Goal: Information Seeking & Learning: Learn about a topic

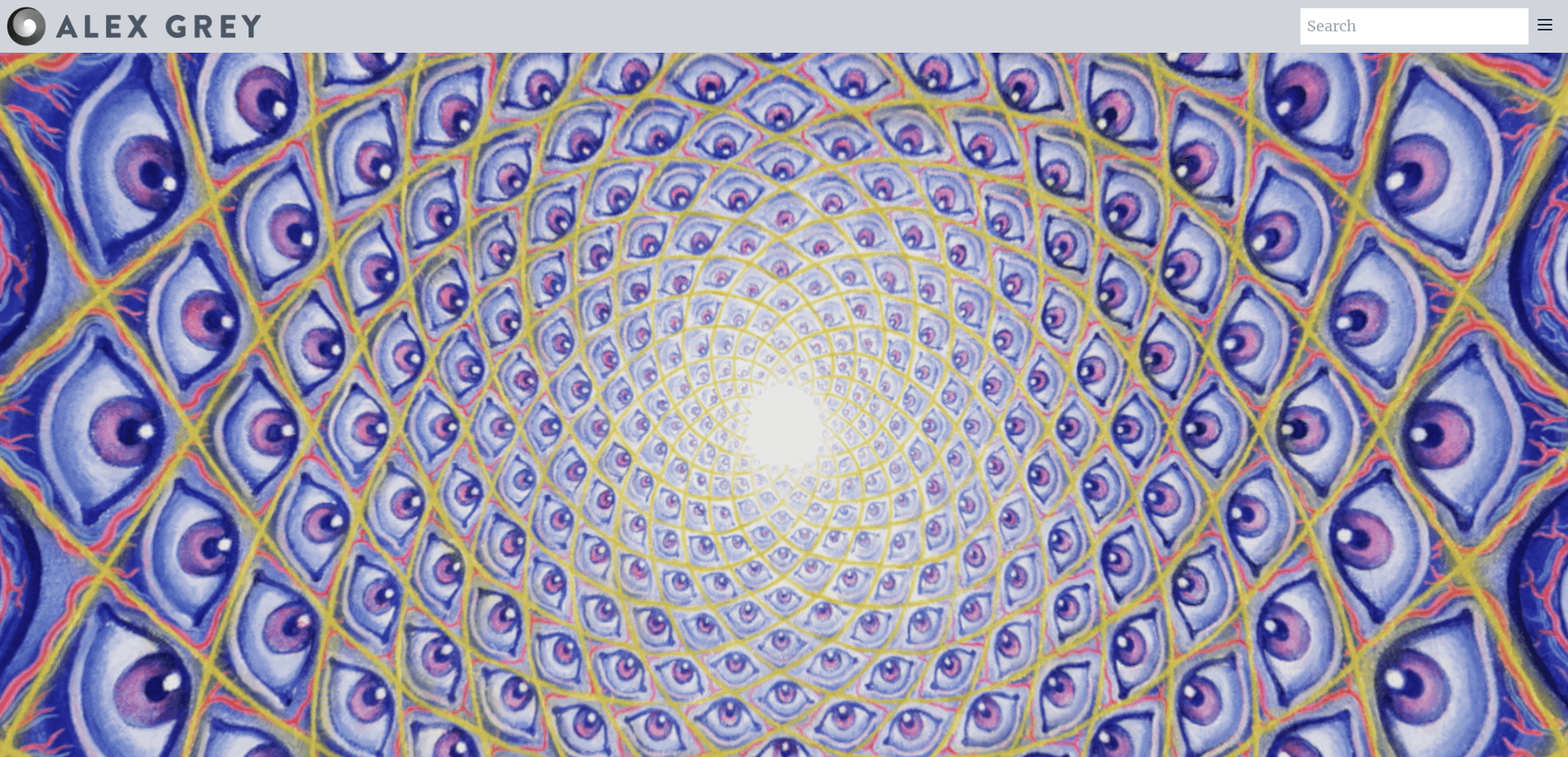
click at [1542, 36] on div at bounding box center [1545, 26] width 33 height 36
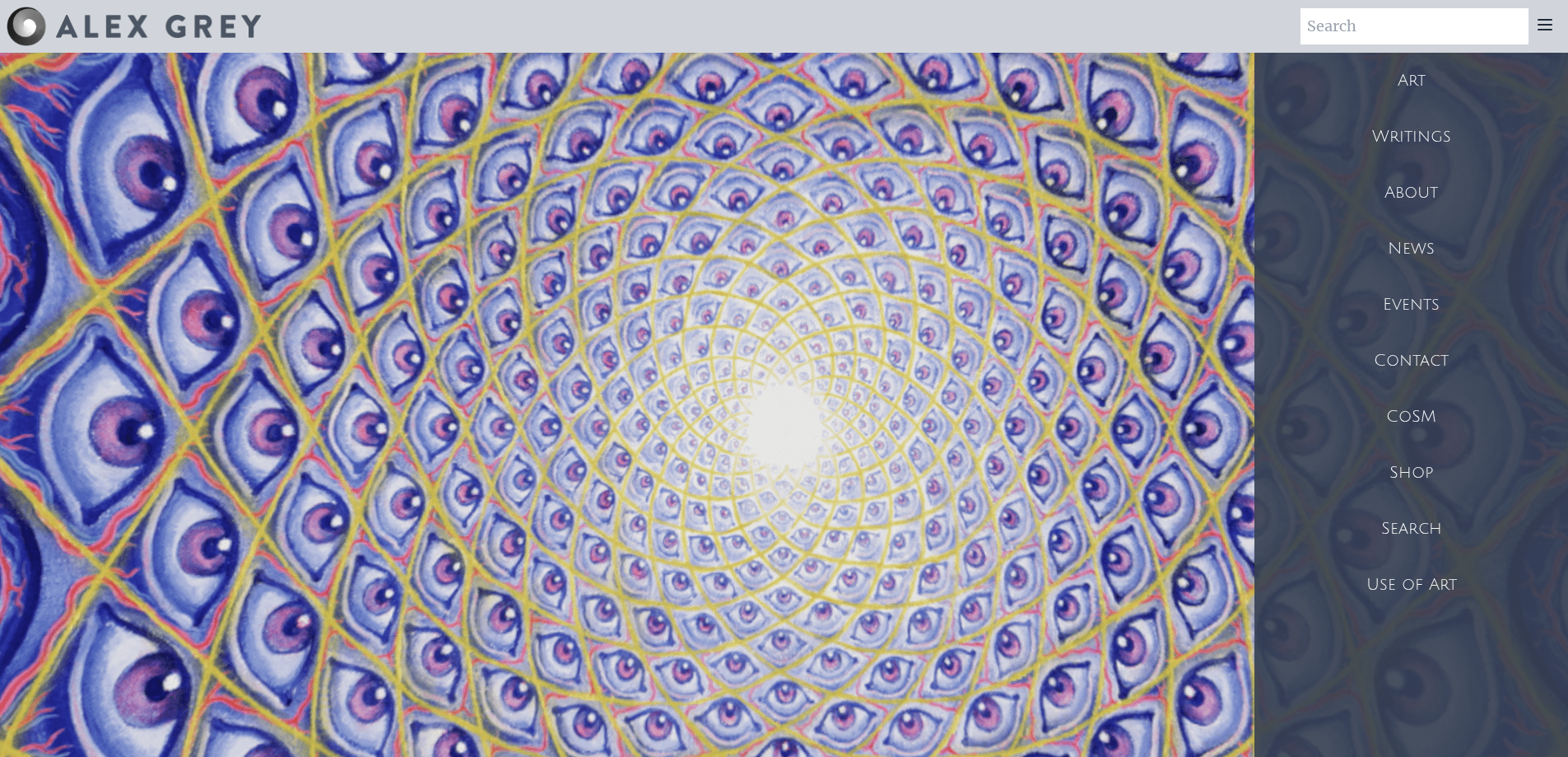
click at [1411, 471] on div "Shop" at bounding box center [1412, 472] width 314 height 56
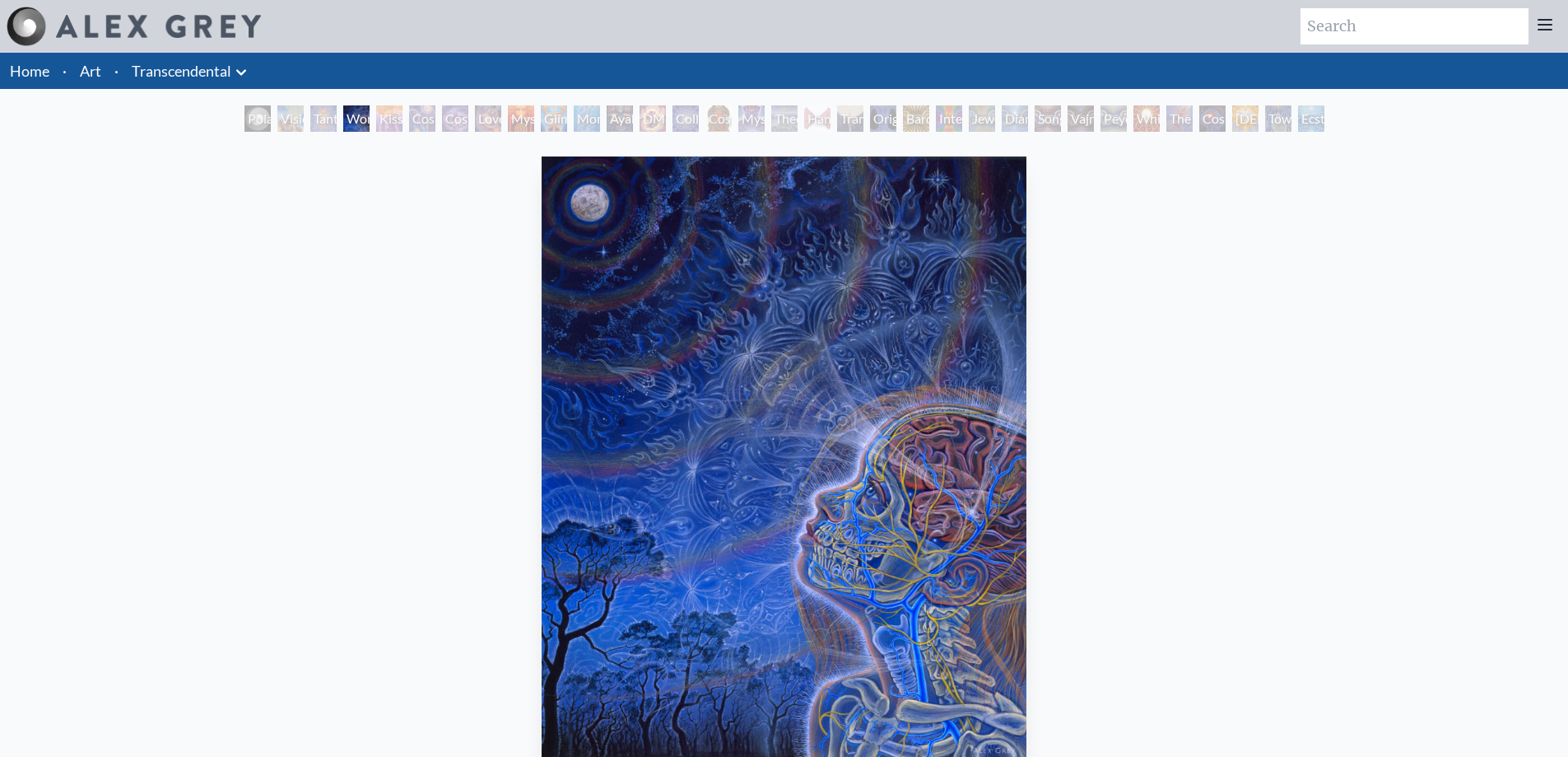
click at [817, 396] on img "4 / 33" at bounding box center [784, 459] width 484 height 605
click at [384, 121] on div "Kiss of the [MEDICAL_DATA]" at bounding box center [389, 119] width 26 height 26
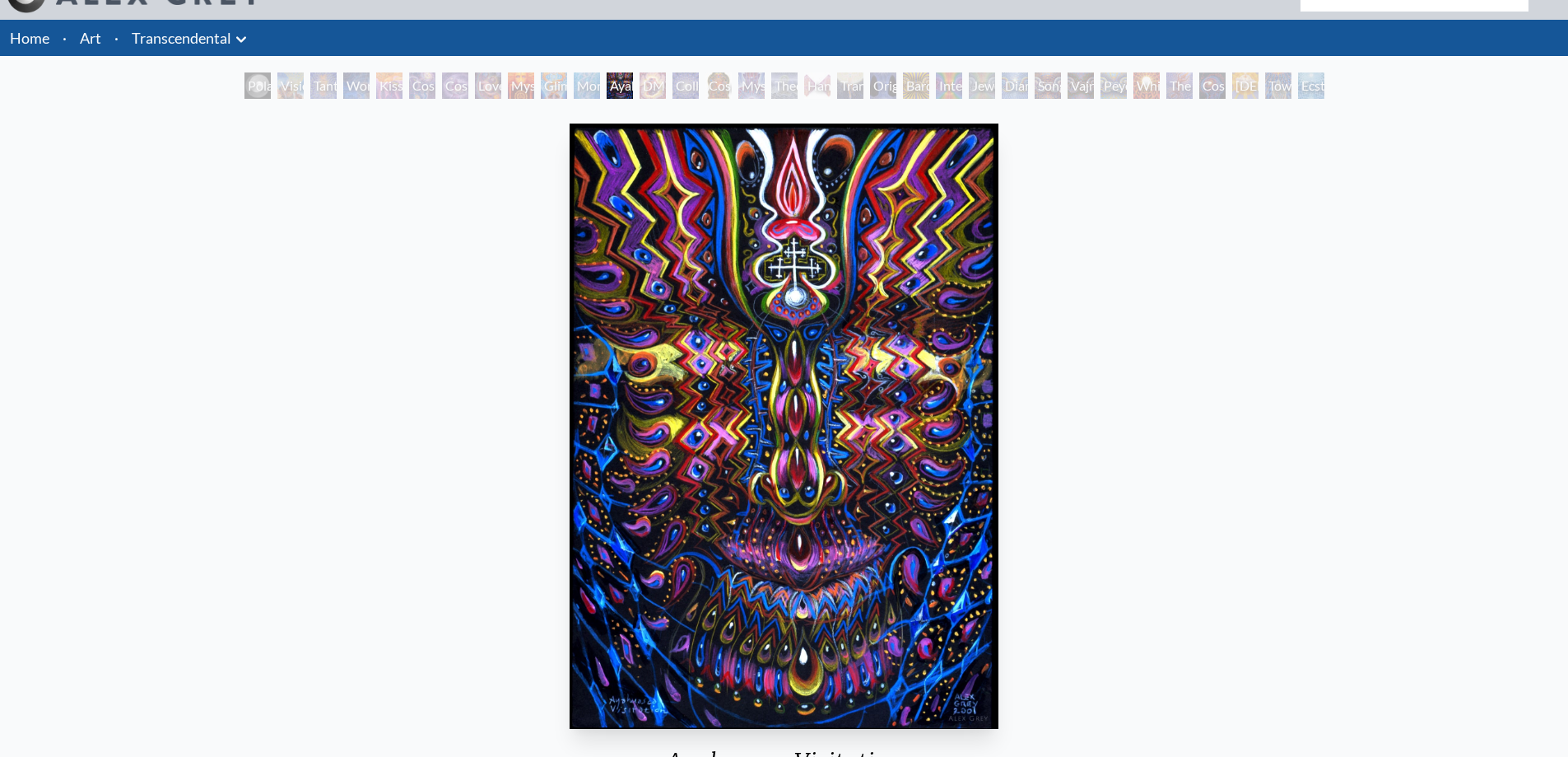
scroll to position [33, 0]
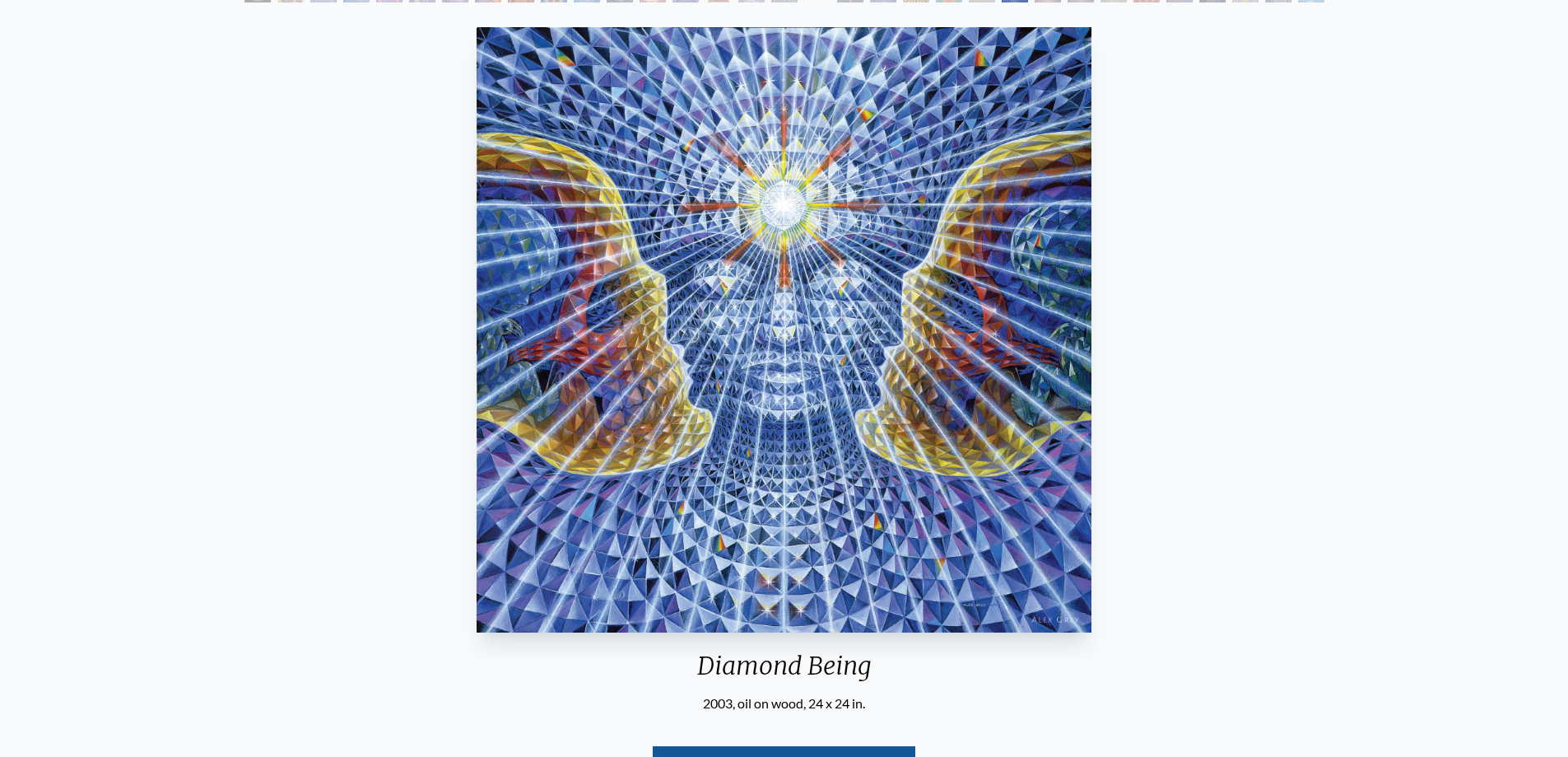
scroll to position [123, 0]
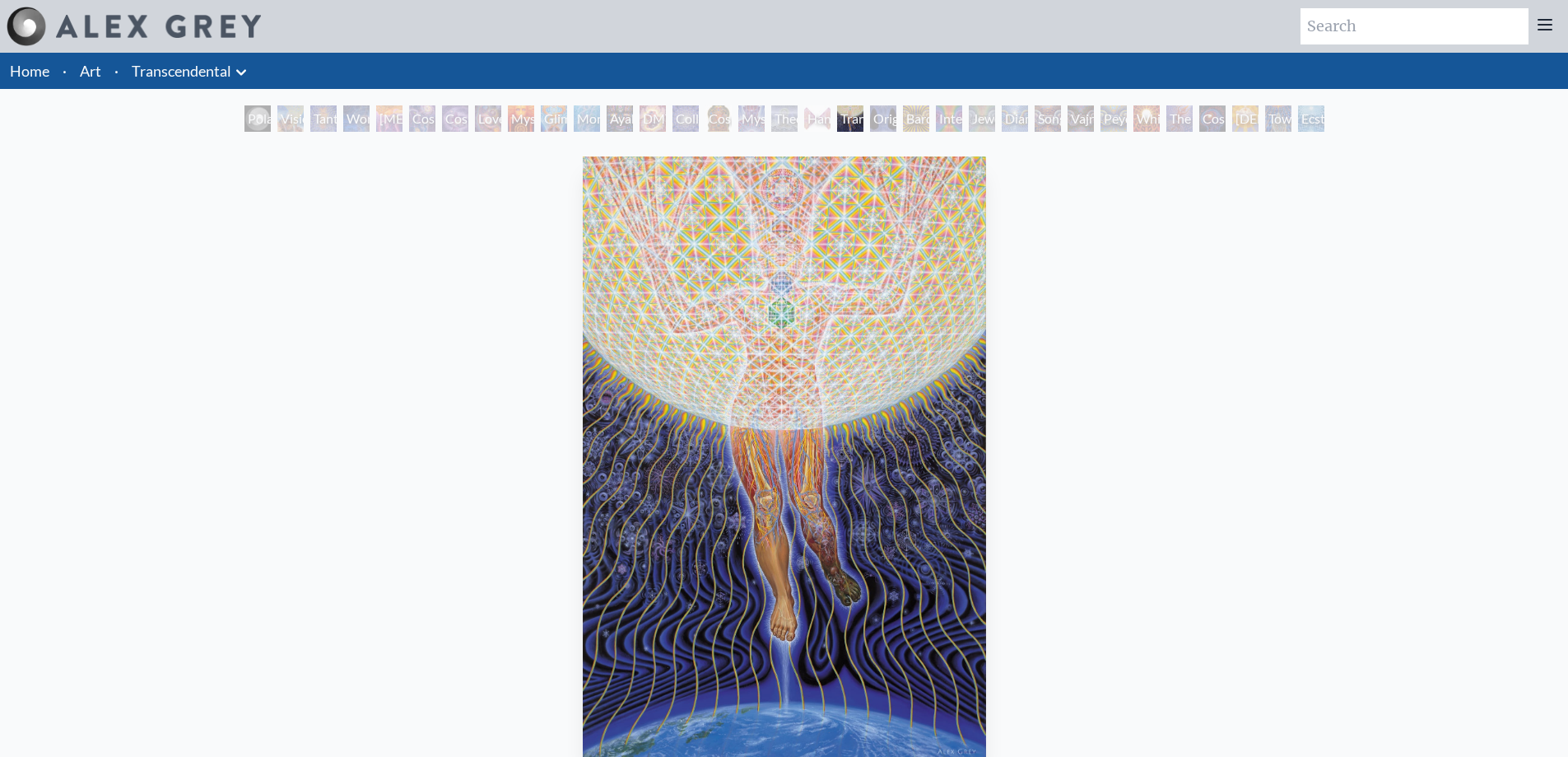
click at [217, 74] on link "Transcendental" at bounding box center [181, 71] width 99 height 23
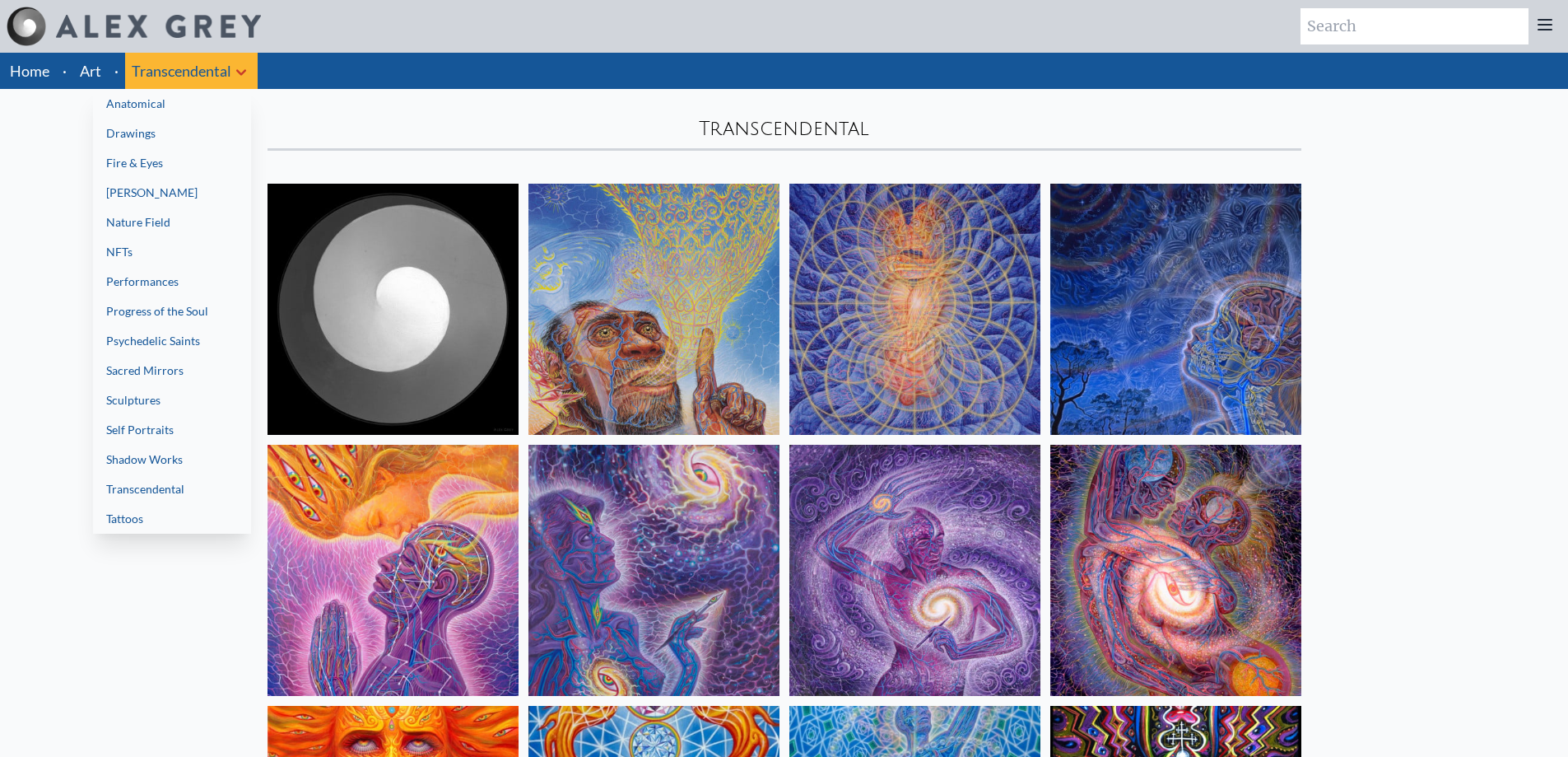
click at [446, 153] on div at bounding box center [784, 378] width 1568 height 757
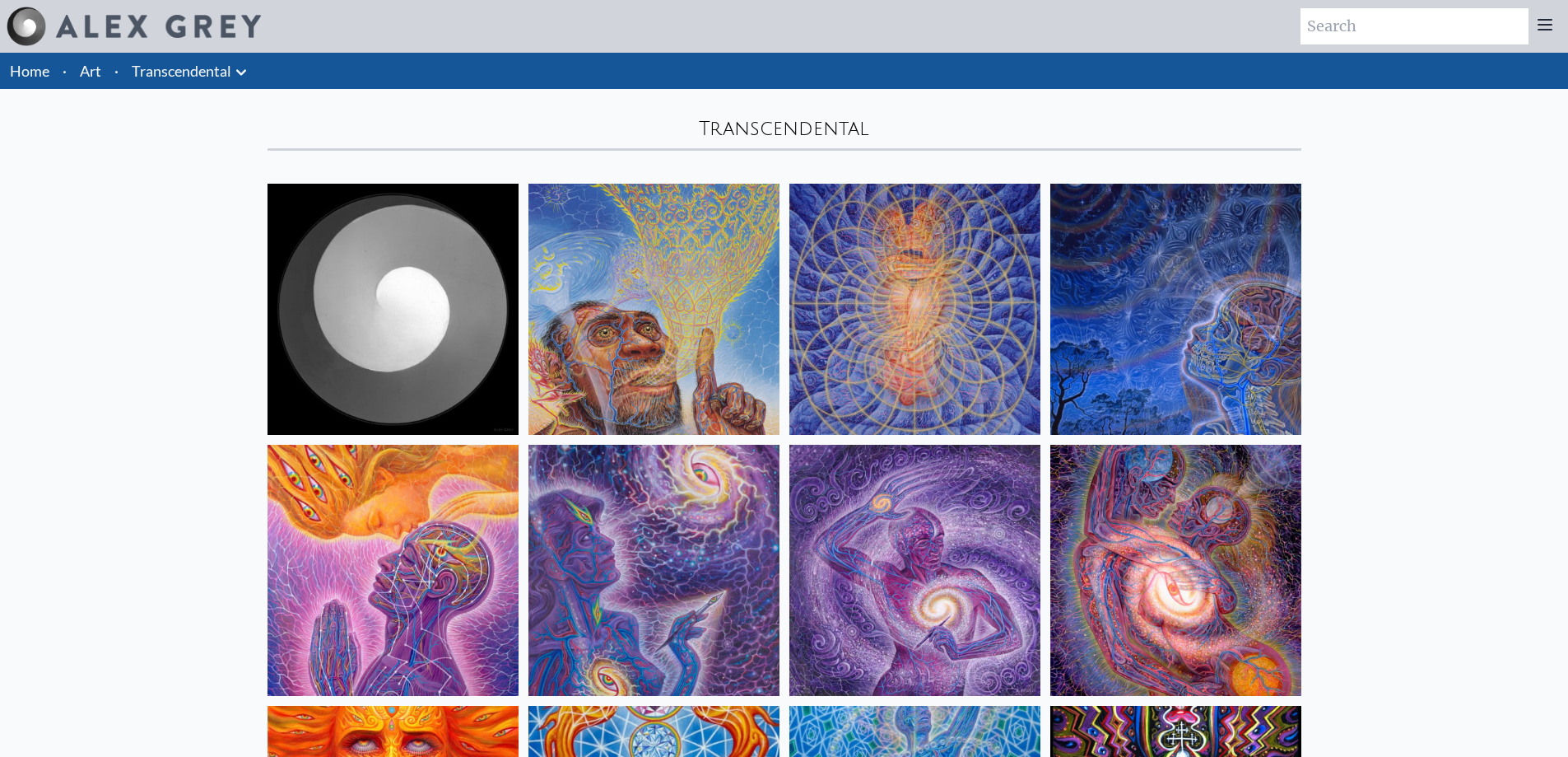
click at [105, 76] on li "Art" at bounding box center [91, 71] width 35 height 36
click at [84, 68] on link "Art" at bounding box center [90, 71] width 22 height 23
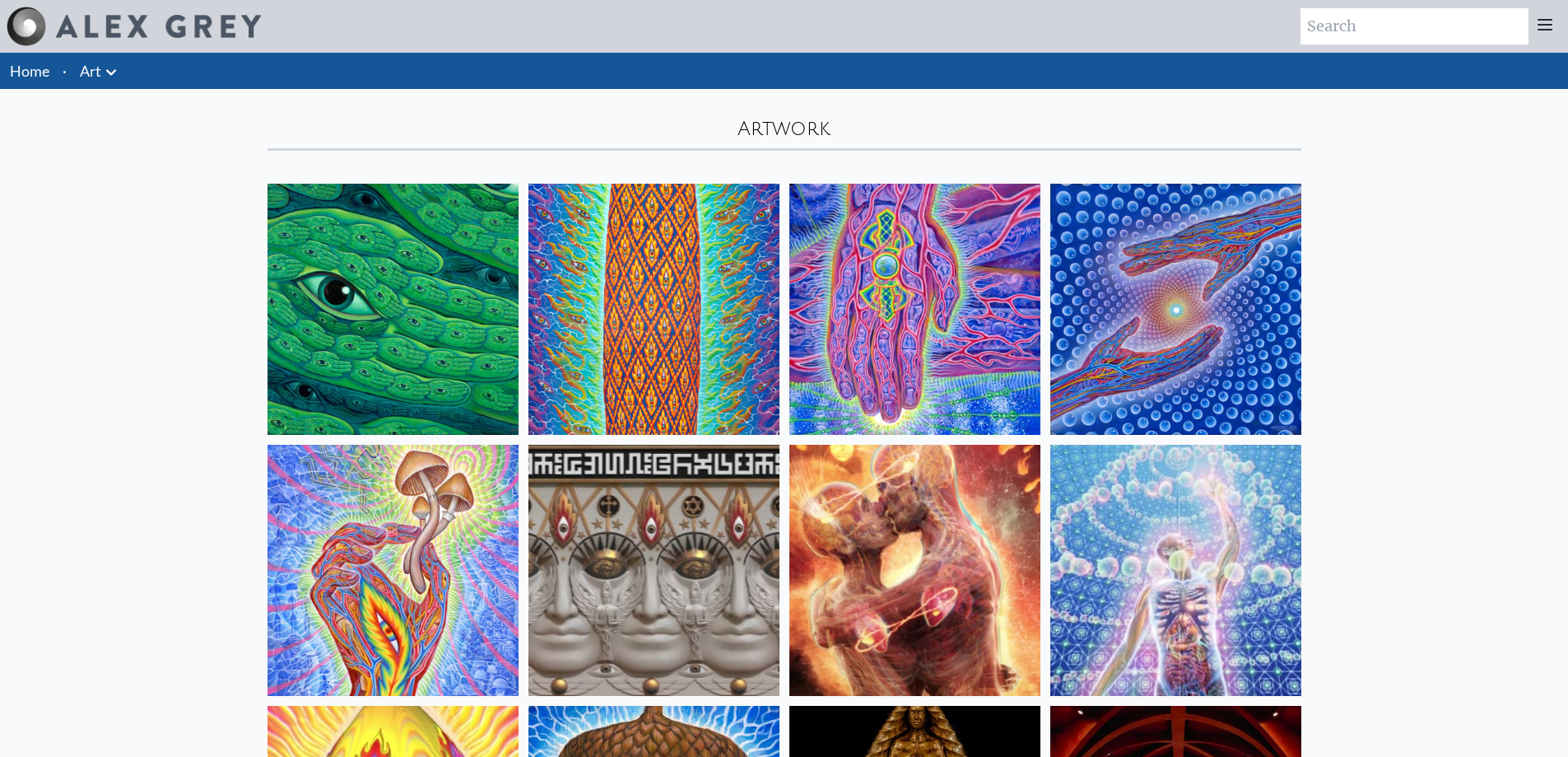
click at [381, 300] on img at bounding box center [393, 309] width 251 height 251
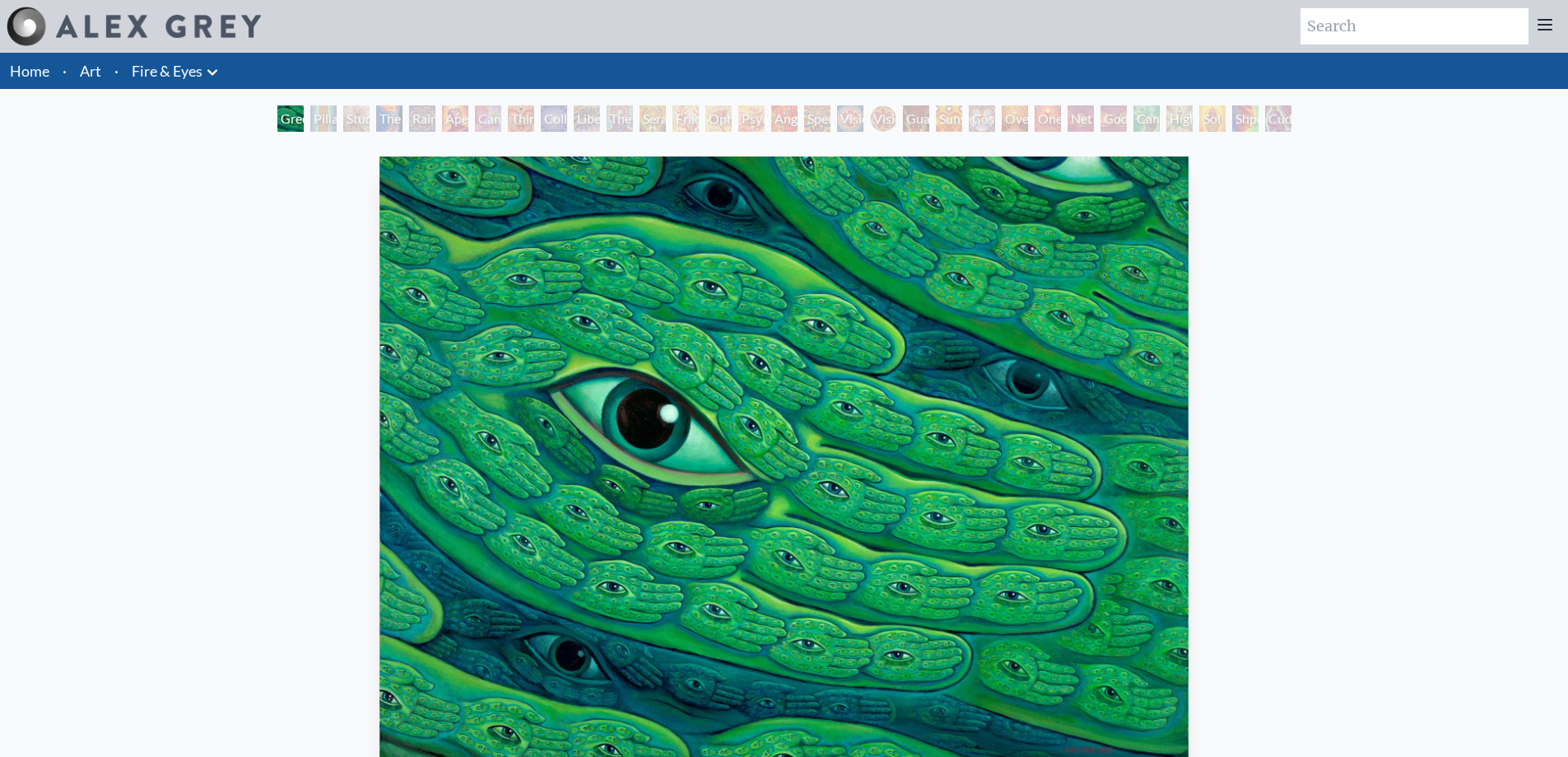
scroll to position [1, 0]
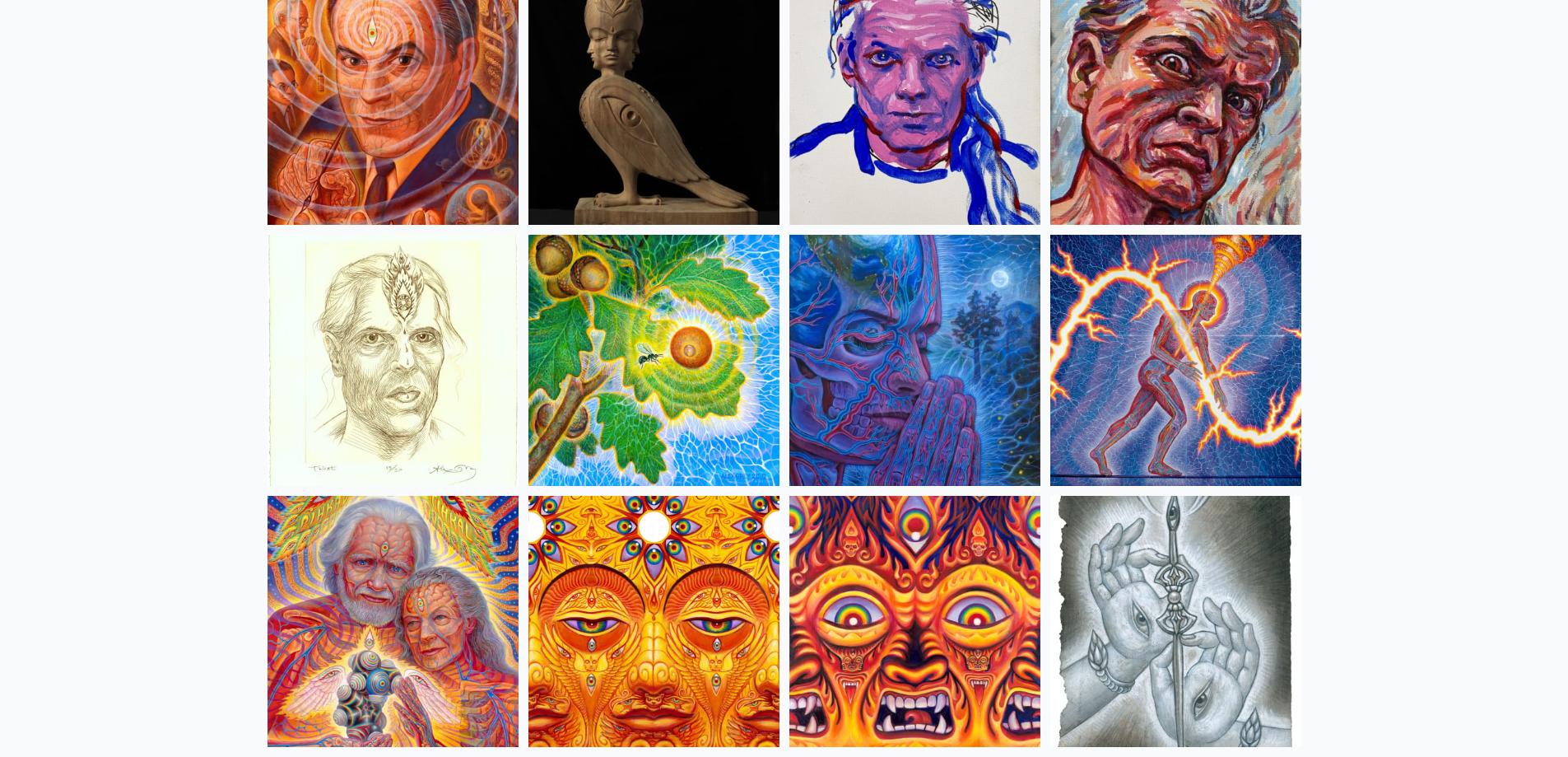
scroll to position [4648, 0]
click at [874, 438] on img at bounding box center [915, 359] width 251 height 251
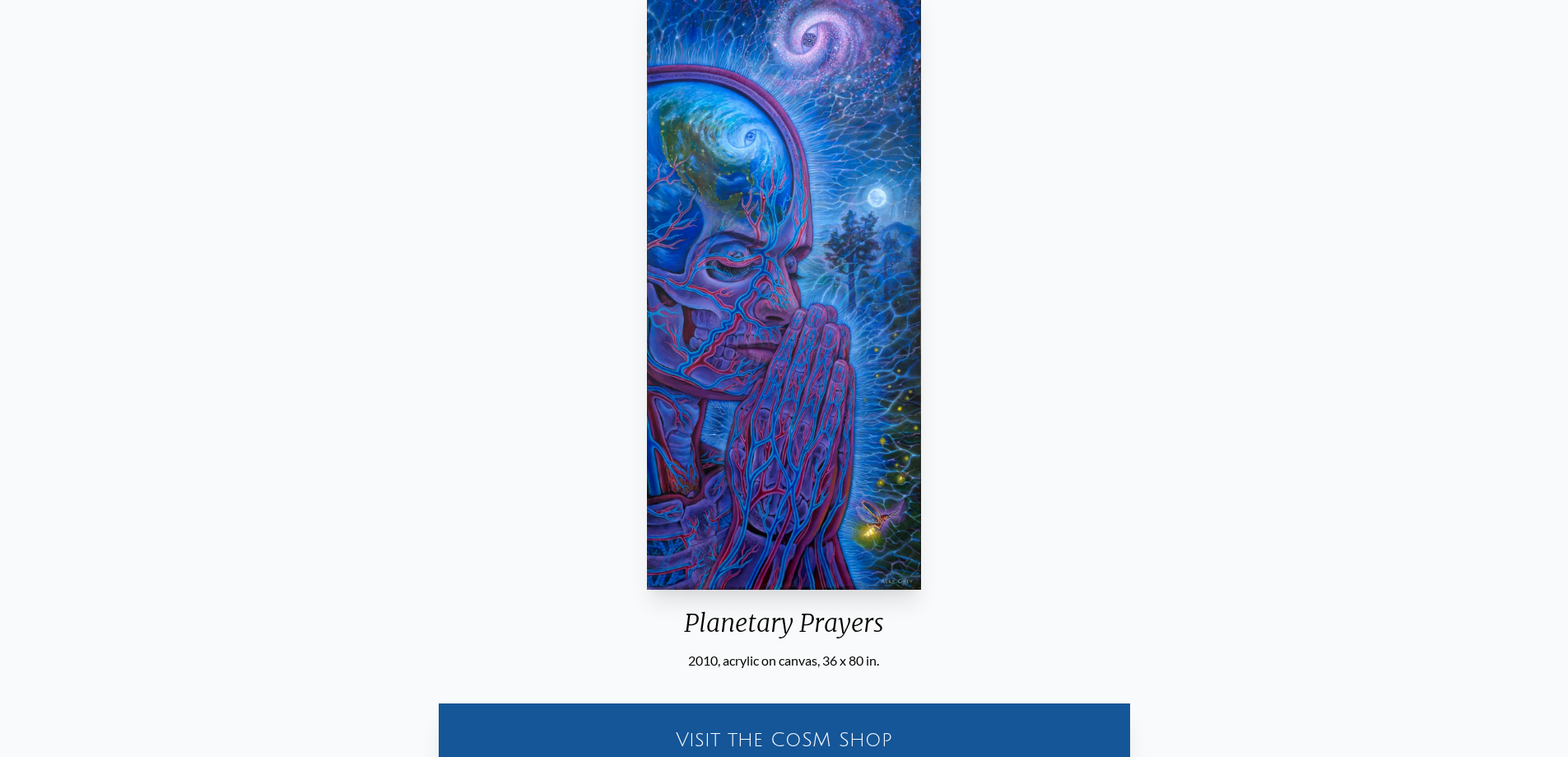
scroll to position [173, 0]
click at [698, 278] on img "17 / 22" at bounding box center [784, 286] width 273 height 605
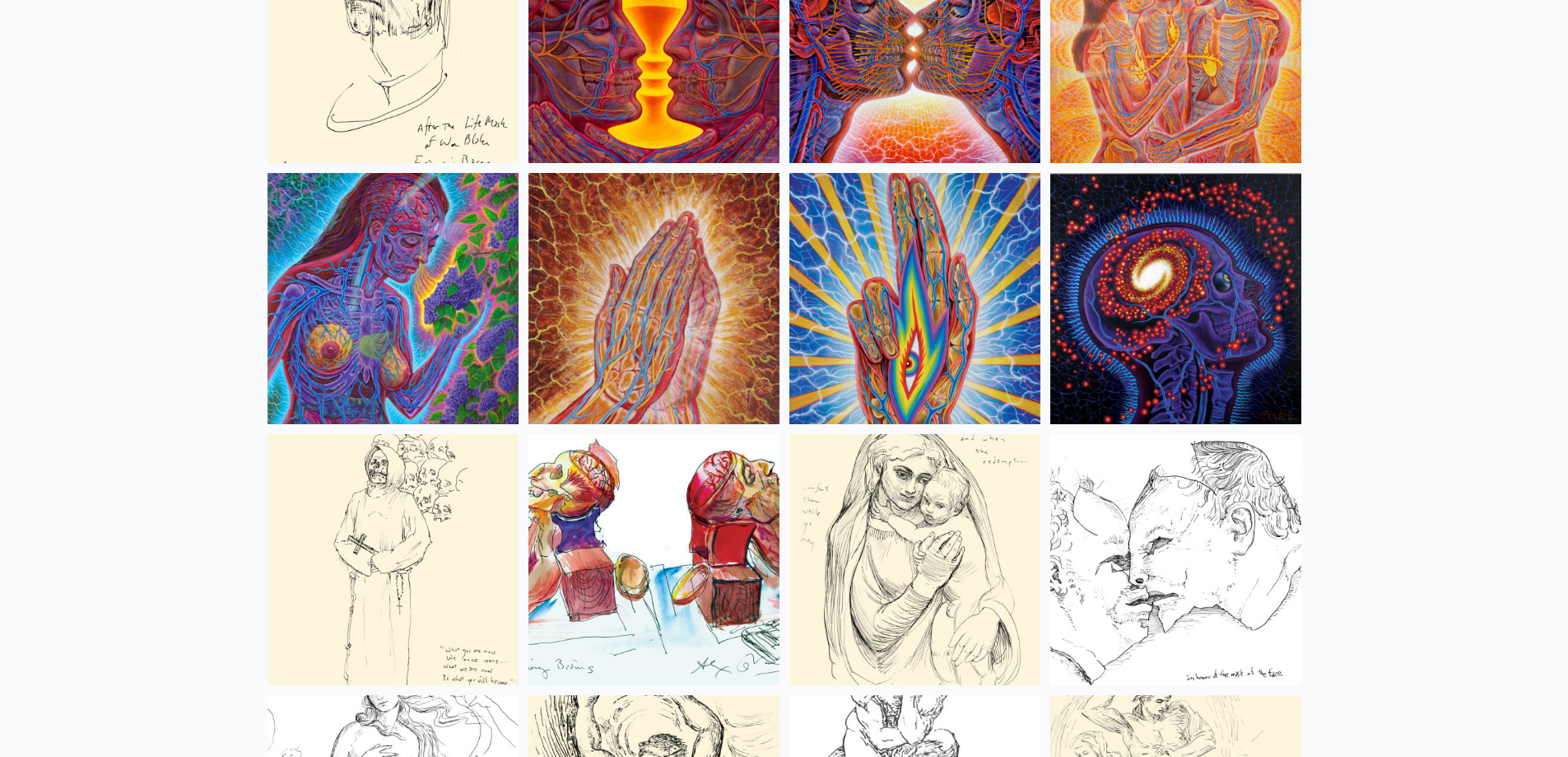
scroll to position [6014, 0]
click at [1141, 317] on img at bounding box center [1177, 298] width 251 height 251
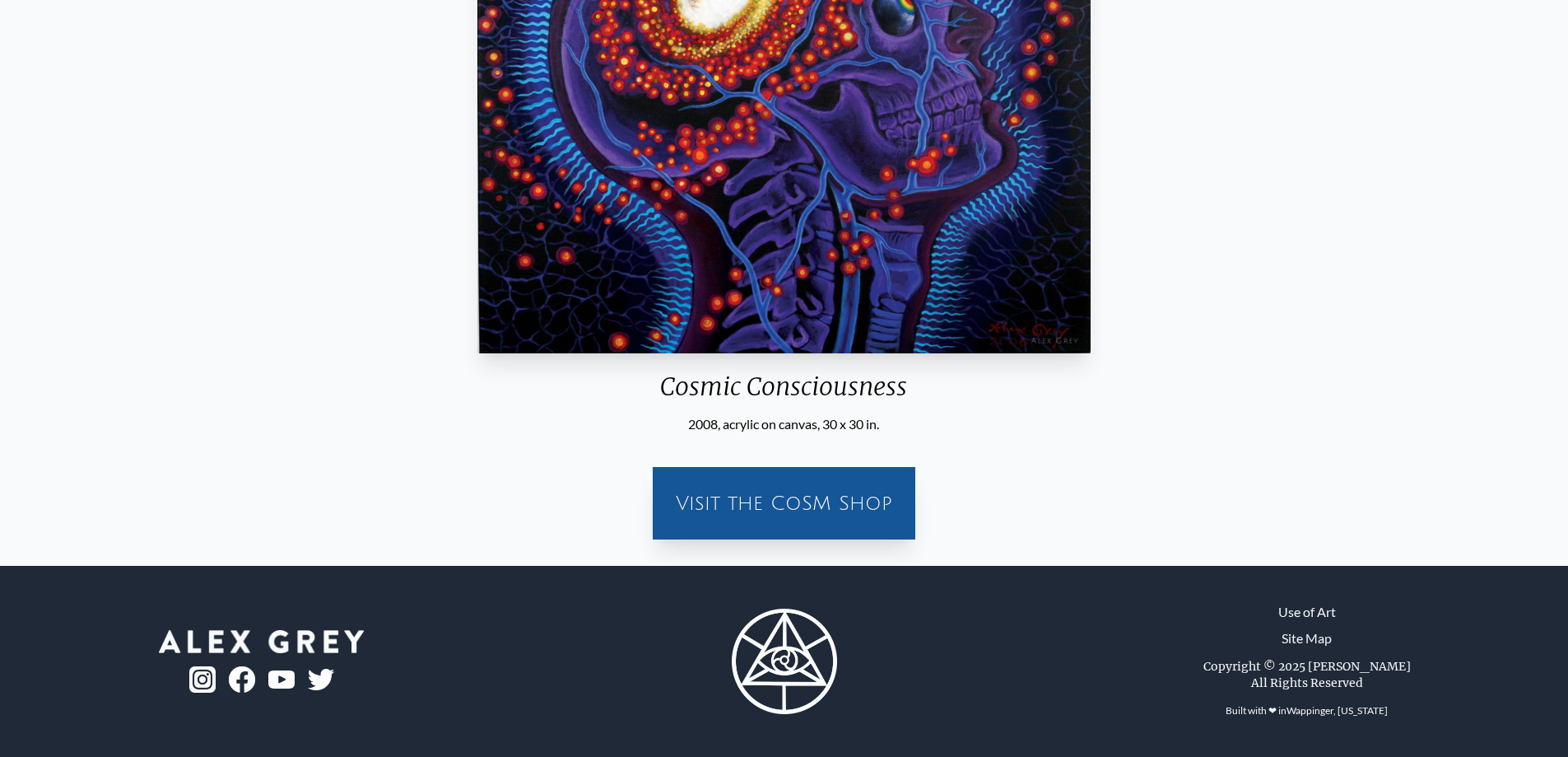
scroll to position [407, 0]
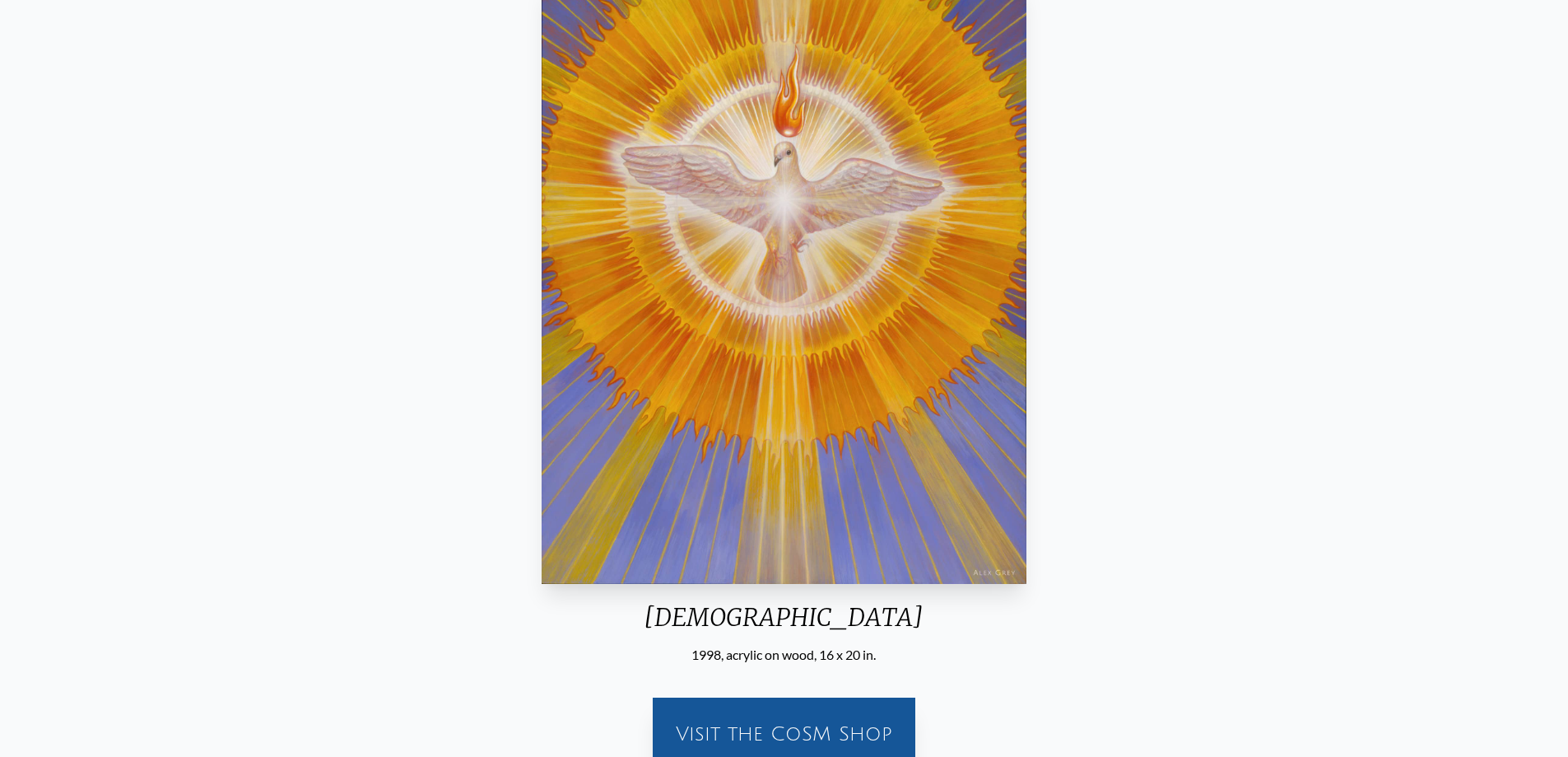
scroll to position [78, 0]
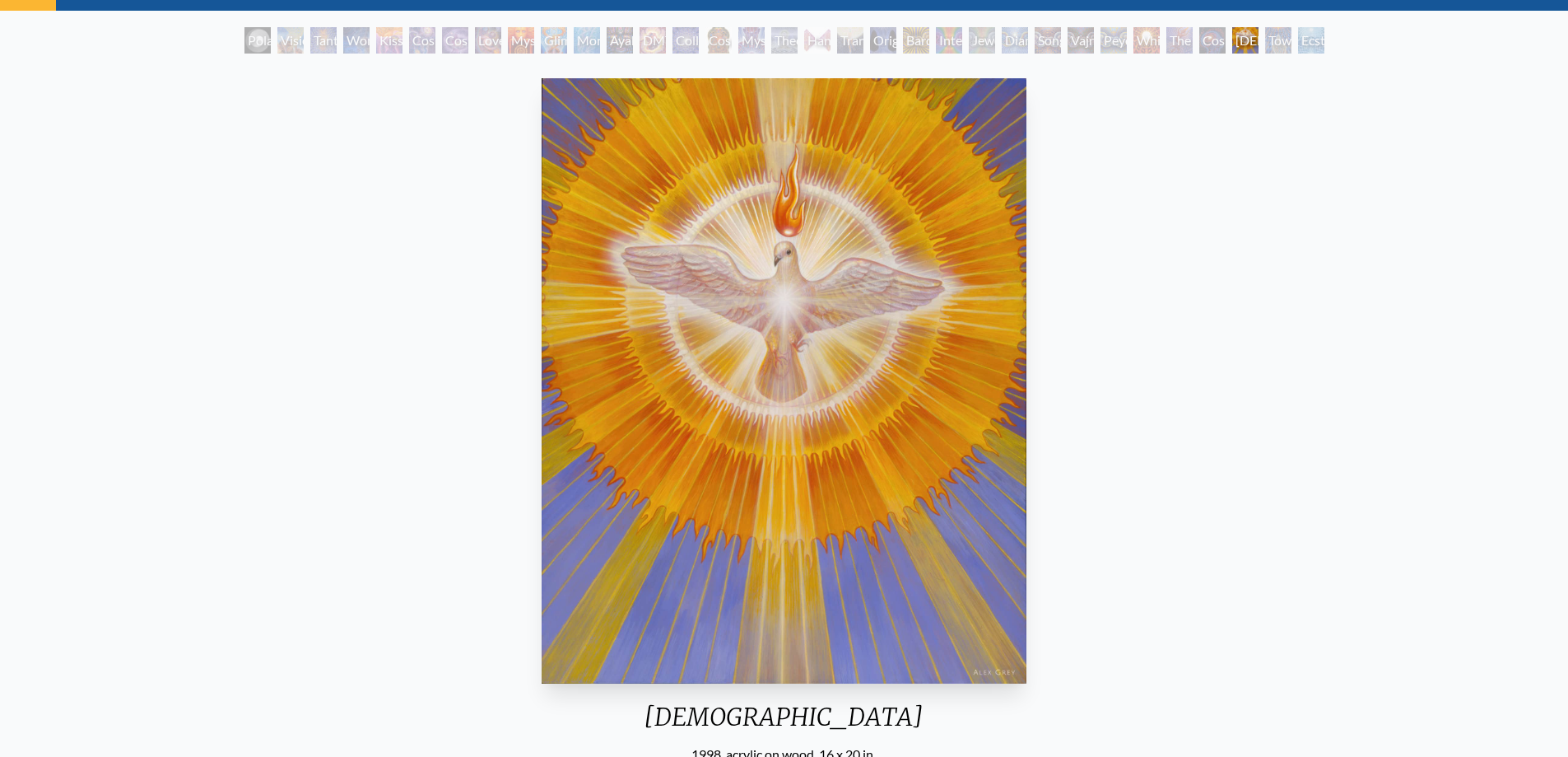
scroll to position [407, 0]
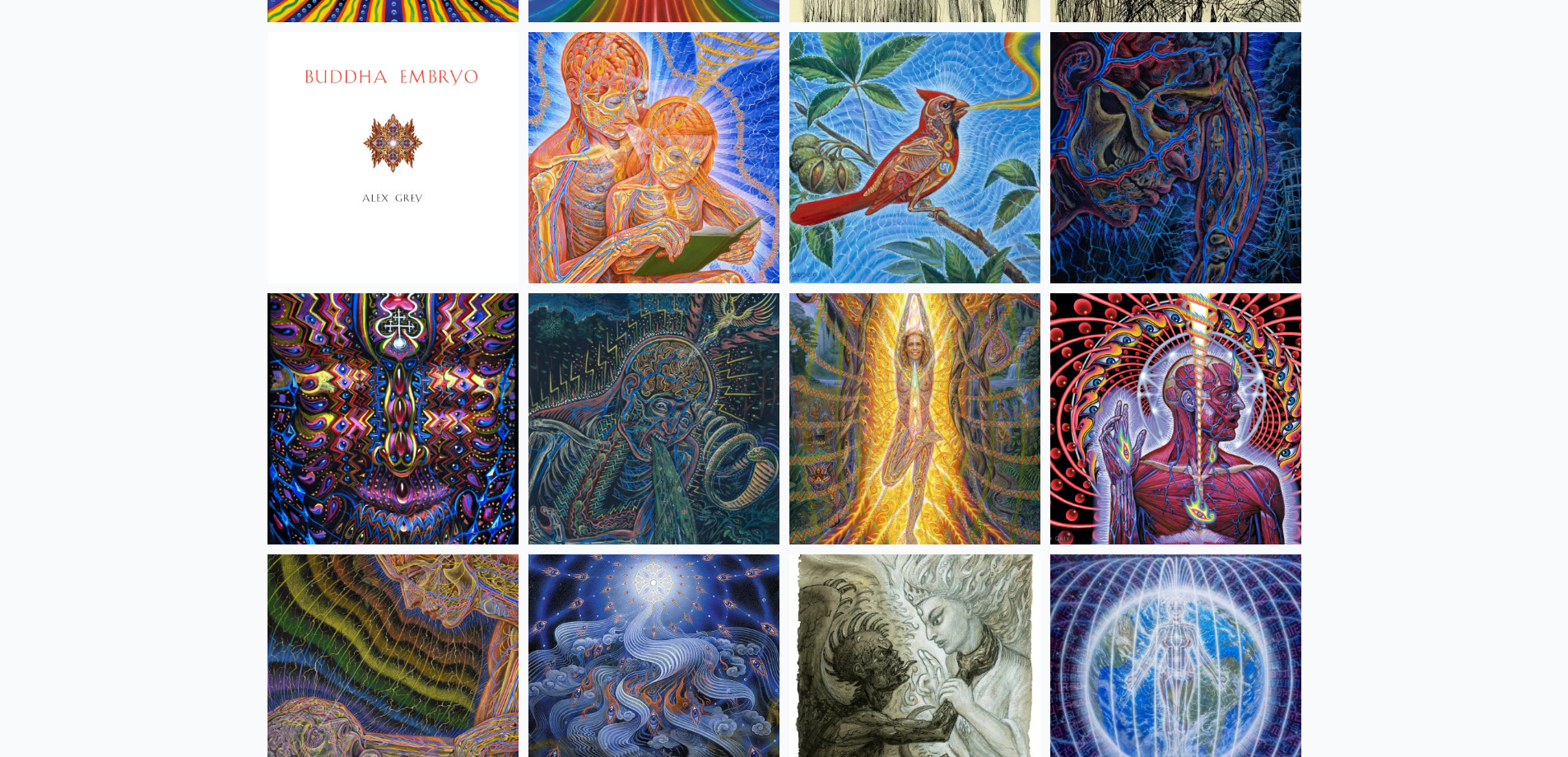
scroll to position [10070, 0]
click at [1161, 184] on img at bounding box center [1177, 157] width 251 height 251
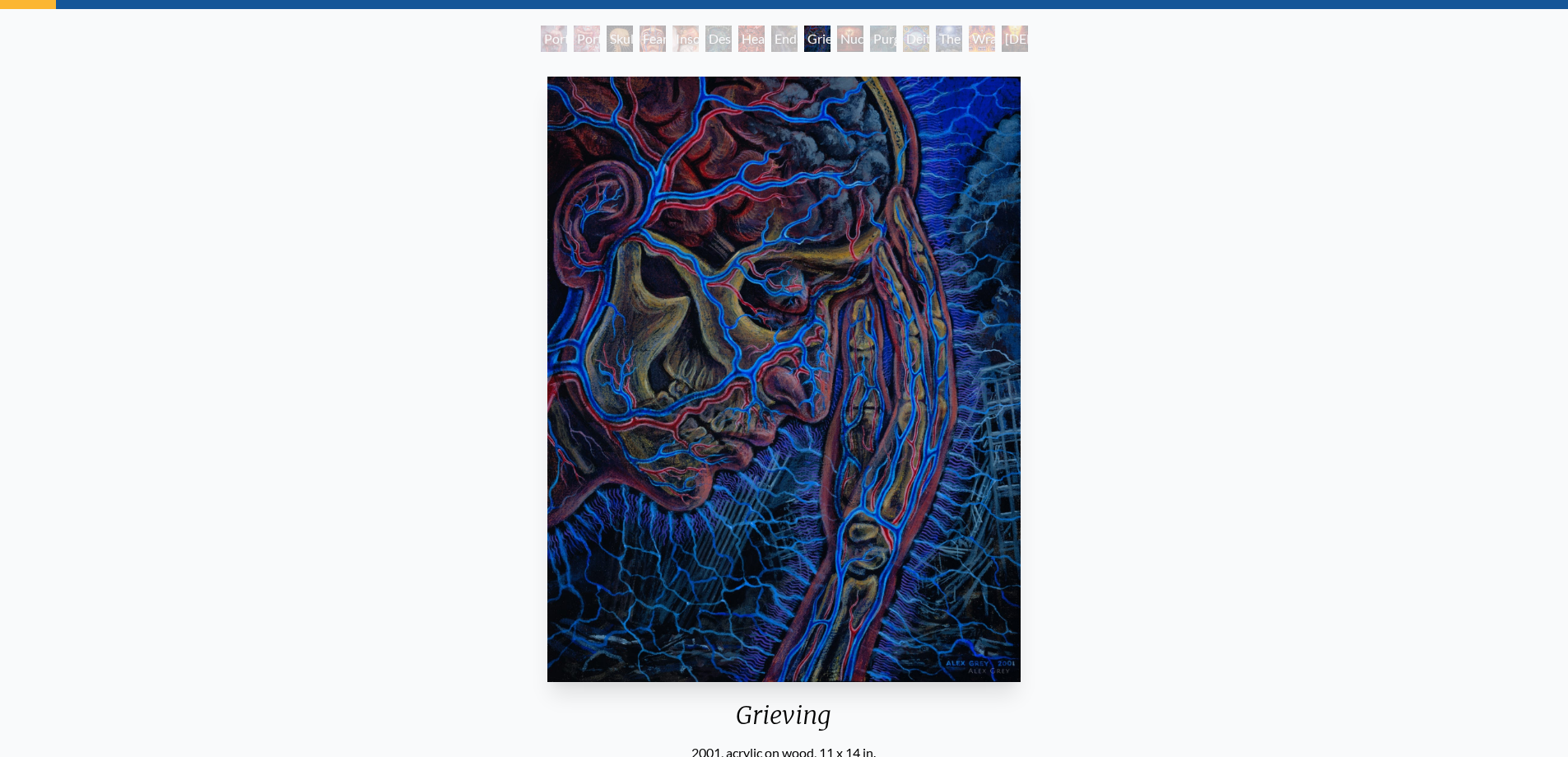
scroll to position [6, 0]
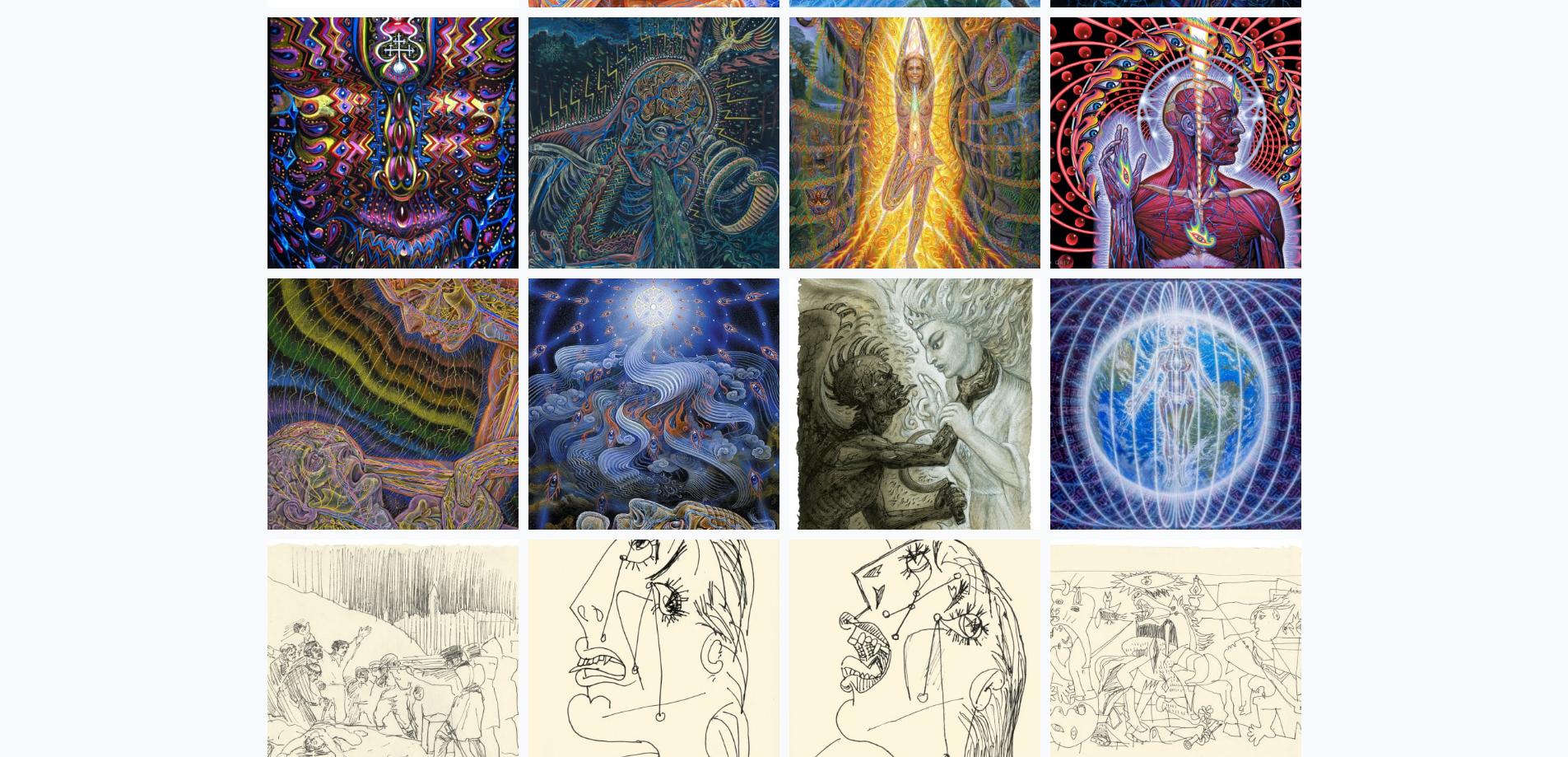
scroll to position [10344, 0]
click at [646, 368] on img at bounding box center [654, 404] width 251 height 251
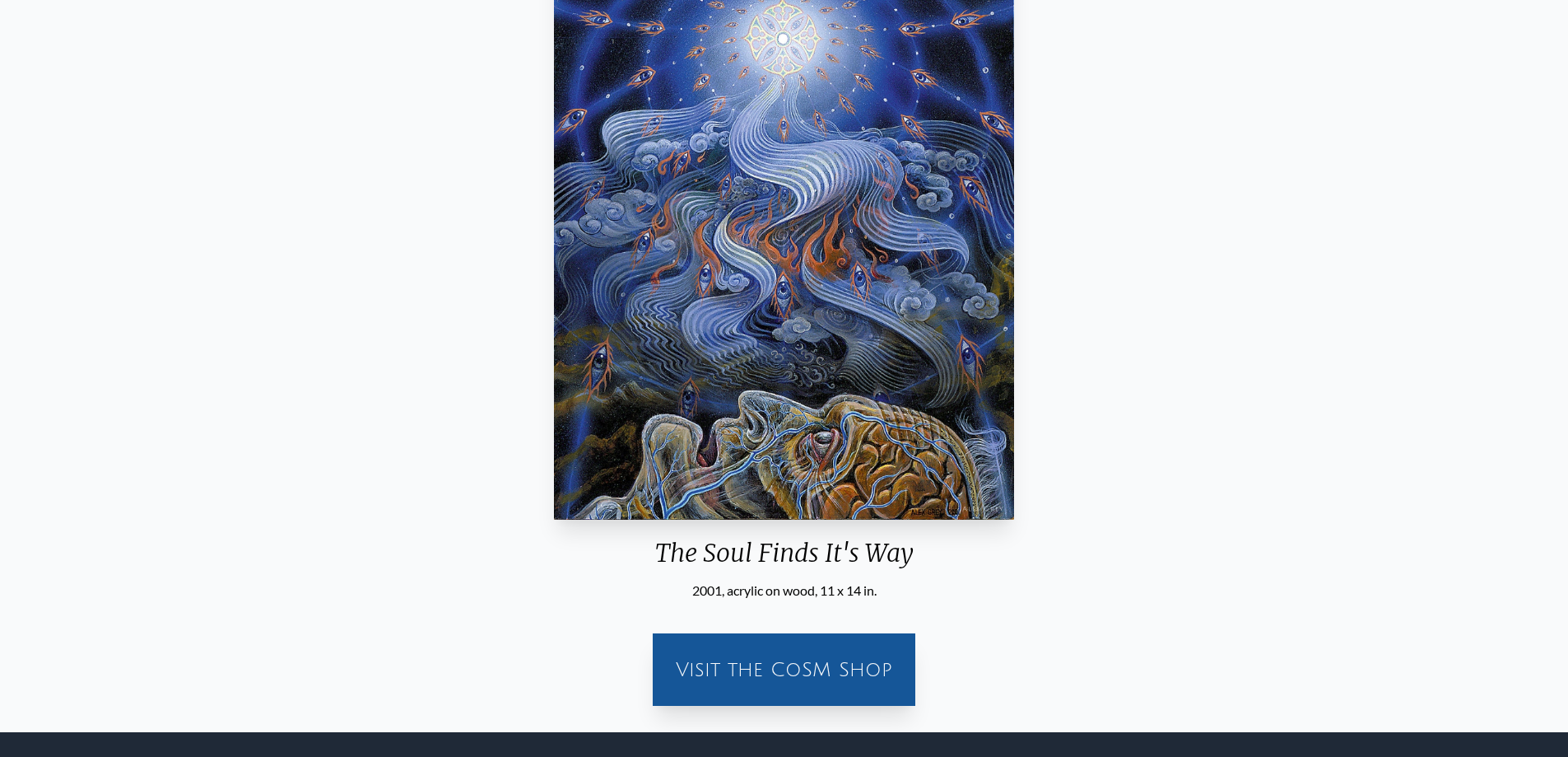
scroll to position [243, 0]
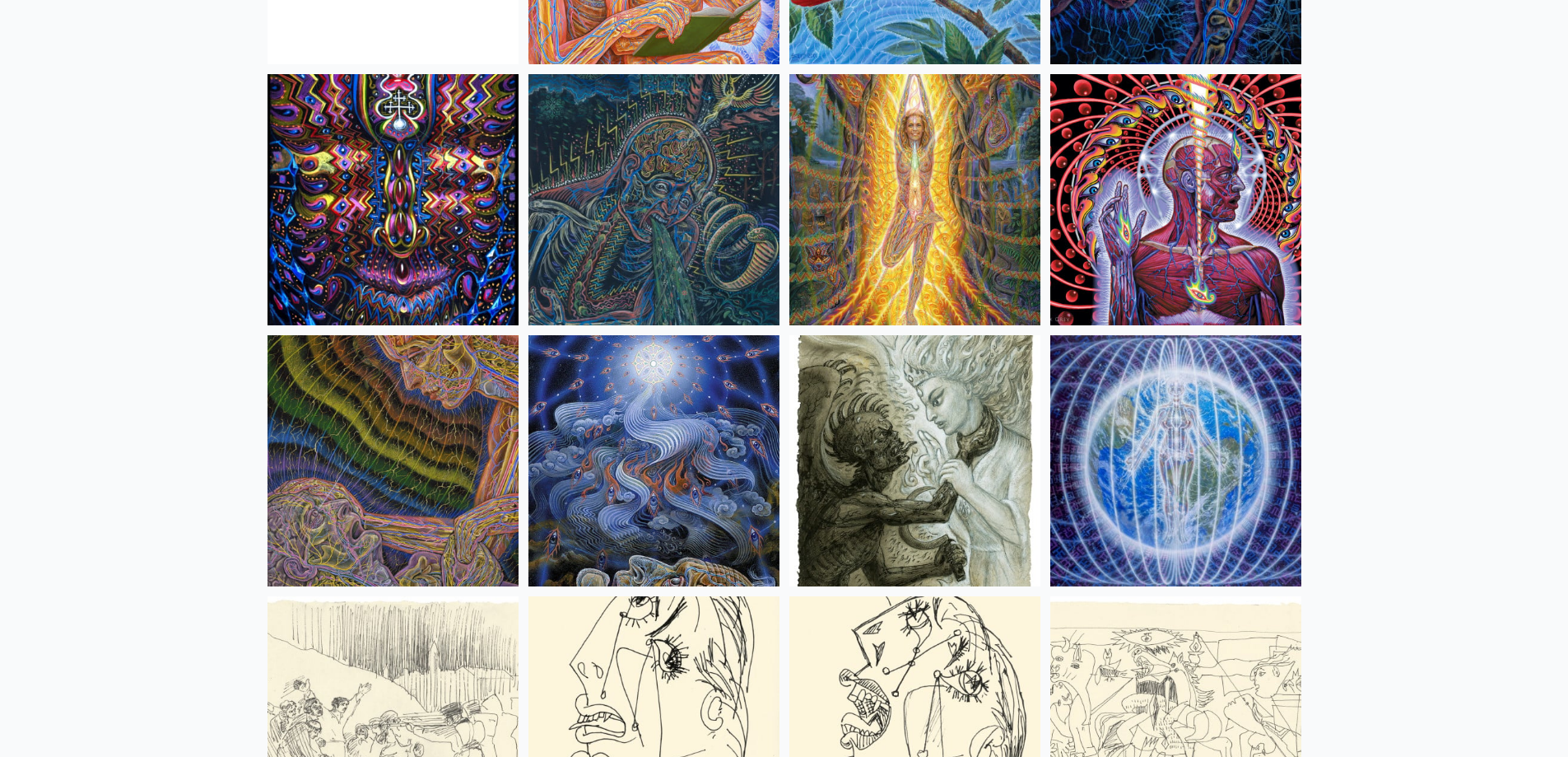
scroll to position [10287, 0]
click at [1141, 190] on img at bounding box center [1177, 200] width 251 height 251
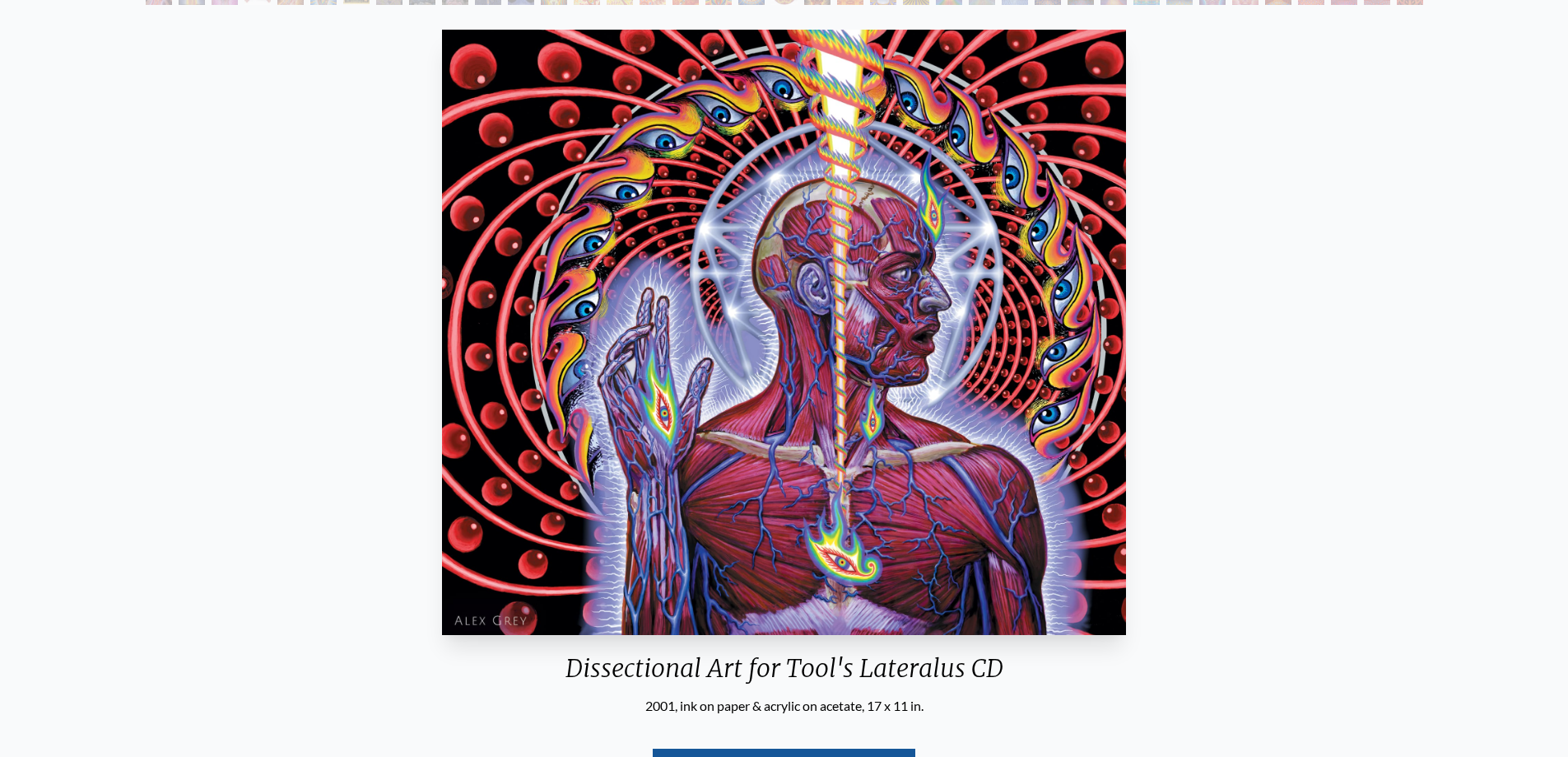
scroll to position [169, 0]
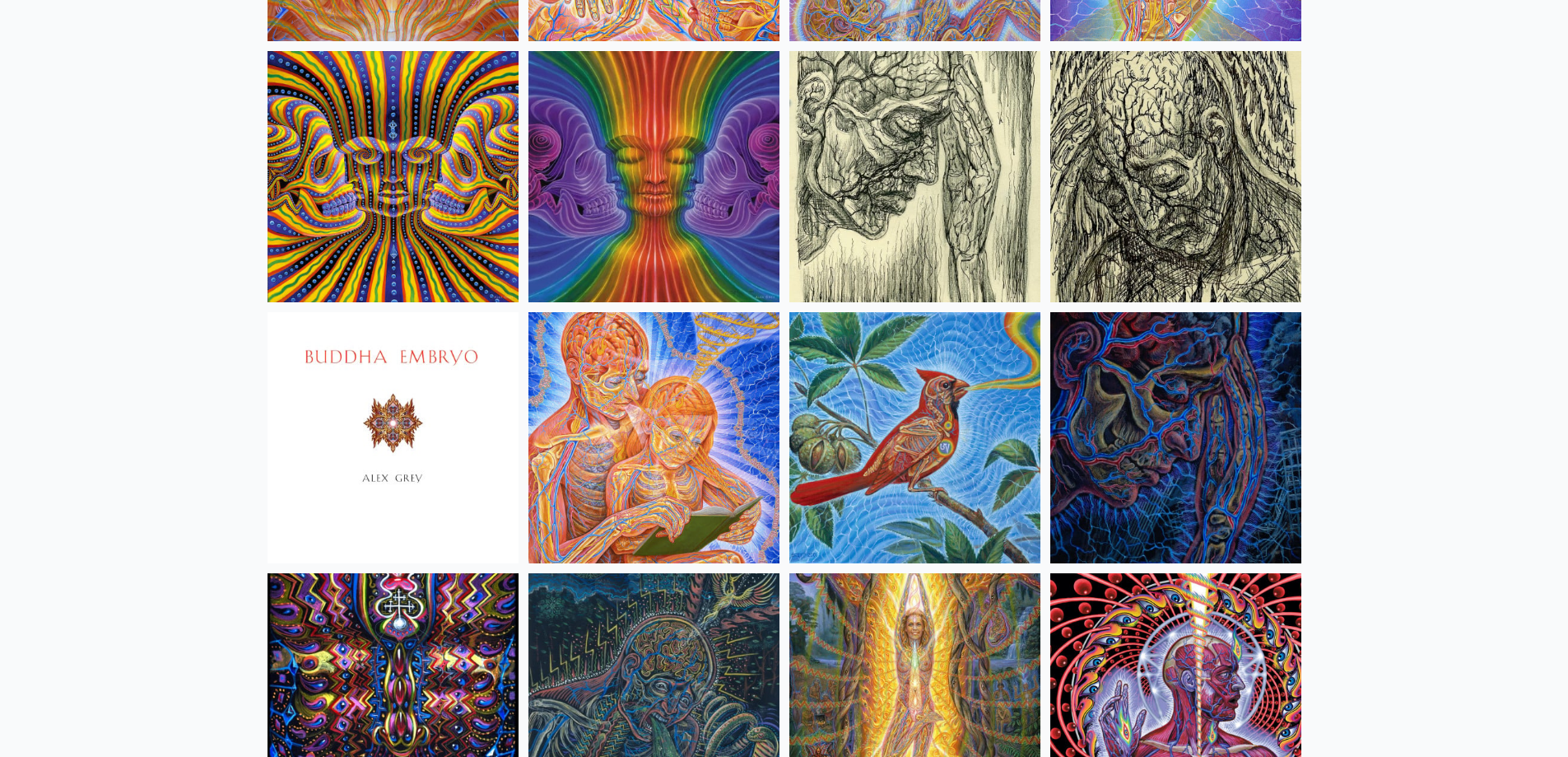
scroll to position [9700, 0]
